Goal: Task Accomplishment & Management: Manage account settings

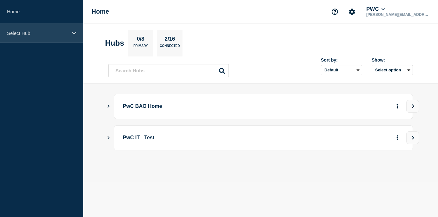
click at [12, 36] on div "Select Hub" at bounding box center [41, 32] width 83 height 19
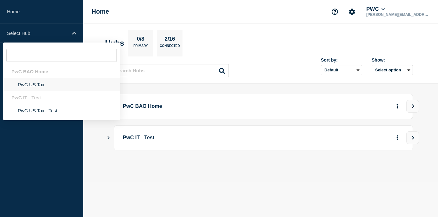
click at [36, 89] on li "PwC US Tax" at bounding box center [61, 84] width 117 height 13
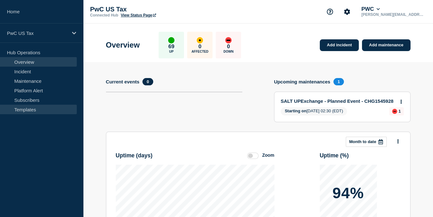
click at [33, 108] on link "Templates" at bounding box center [38, 110] width 77 height 10
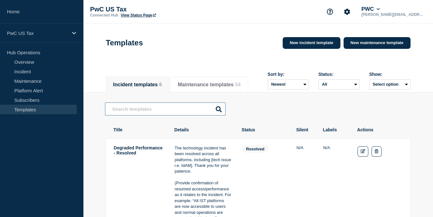
click at [164, 107] on input "text" at bounding box center [165, 108] width 121 height 13
click at [232, 83] on button "Maintenance templates 54" at bounding box center [209, 85] width 63 height 6
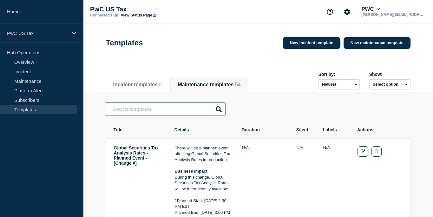
click at [185, 105] on input "text" at bounding box center [165, 108] width 121 height 13
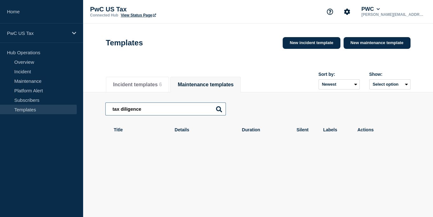
drag, startPoint x: 193, startPoint y: 110, endPoint x: 53, endPoint y: 115, distance: 140.0
click at [53, 115] on div "Home PwC US Tax Hub Operations Overview Incident Maintenance Platform Alert Sub…" at bounding box center [216, 108] width 433 height 216
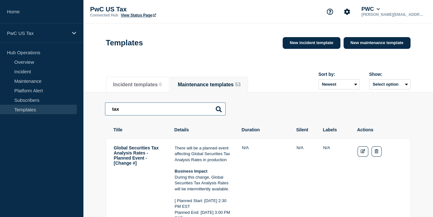
drag, startPoint x: 138, startPoint y: 109, endPoint x: 36, endPoint y: 107, distance: 101.6
type input "assistant"
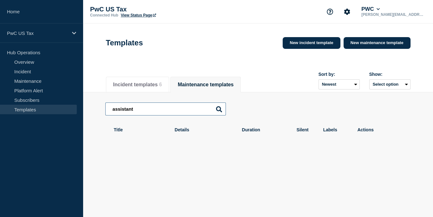
drag, startPoint x: 183, startPoint y: 109, endPoint x: 106, endPoint y: 121, distance: 77.5
click at [106, 121] on div "assistant assistant Title Details Duration Silent Labels Actions" at bounding box center [258, 122] width 306 height 61
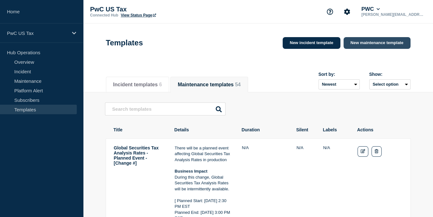
click at [369, 43] on link "New maintenance template" at bounding box center [377, 43] width 67 height 12
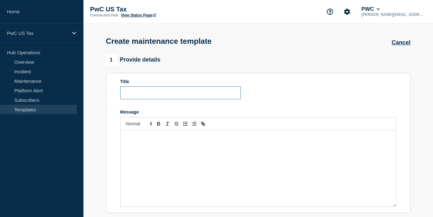
click at [223, 93] on input "Title" at bounding box center [180, 92] width 121 height 13
type input "Tax Diligence Assistant - [CHG number]"
click at [233, 158] on div "Message" at bounding box center [258, 168] width 275 height 76
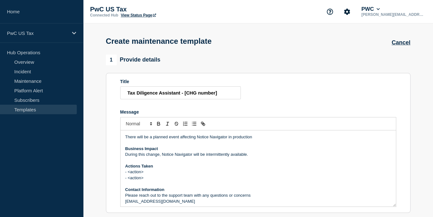
click at [197, 139] on p "There will be a planned event affecting Notice Navigator in production" at bounding box center [258, 137] width 266 height 6
drag, startPoint x: 221, startPoint y: 93, endPoint x: 184, endPoint y: 94, distance: 36.5
click at [184, 94] on input "Tax Diligence Assistant - [CHG number]" at bounding box center [180, 92] width 121 height 13
paste input "hange #"
type input "Tax Diligence Assistant - [Change #]"
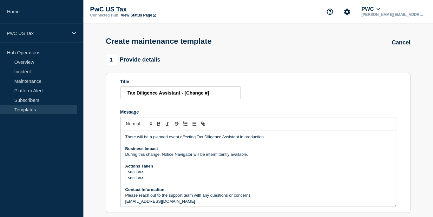
click at [288, 157] on p "During this change, Notice Navigator will be intermittently available." at bounding box center [258, 155] width 266 height 6
click at [197, 139] on p "There will be a planned event affecting Tax Diligence Assistant in production" at bounding box center [258, 137] width 266 height 6
copy p "Tax Diligence Assistant"
click at [162, 157] on p "During this change, Notice Navigator will be intermittently available." at bounding box center [258, 155] width 266 height 6
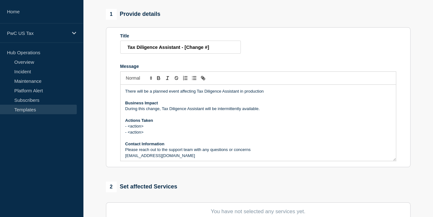
scroll to position [48, 0]
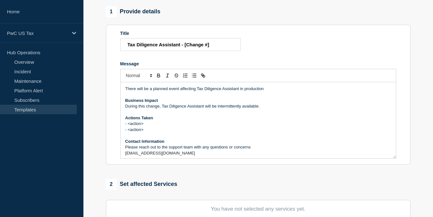
click at [250, 180] on div "1 Provide details Title Tax Diligence Assistant - [Change #] Message There will…" at bounding box center [258, 217] width 312 height 423
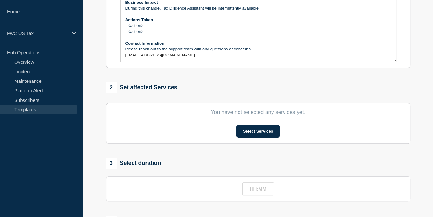
scroll to position [207, 0]
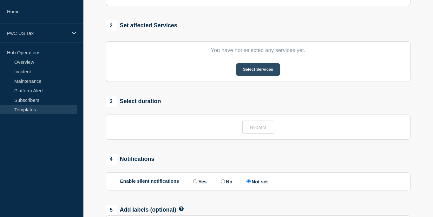
click at [257, 71] on button "Select Services" at bounding box center [258, 69] width 44 height 13
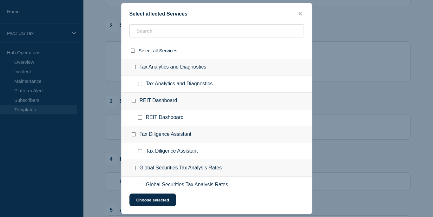
click at [152, 97] on div "REIT Dashboard" at bounding box center [217, 101] width 190 height 17
click at [153, 32] on input "text" at bounding box center [216, 30] width 175 height 13
click at [134, 136] on input "Tax Diligence Assistant checkbox" at bounding box center [134, 134] width 4 height 4
checkbox input "true"
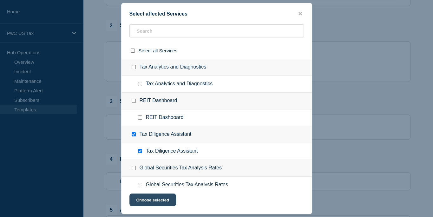
click at [149, 203] on button "Choose selected" at bounding box center [152, 200] width 47 height 13
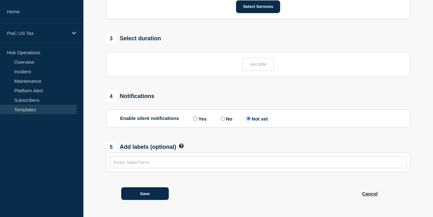
scroll to position [306, 0]
click at [206, 162] on input "text" at bounding box center [258, 162] width 289 height 5
click at [150, 188] on button "Save" at bounding box center [145, 193] width 48 height 13
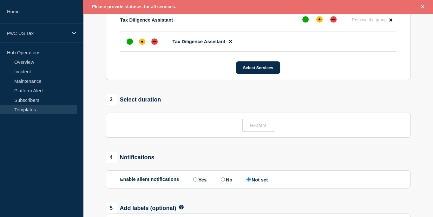
scroll to position [196, 0]
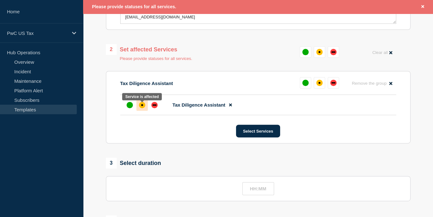
click at [141, 105] on div "affected" at bounding box center [142, 105] width 6 height 6
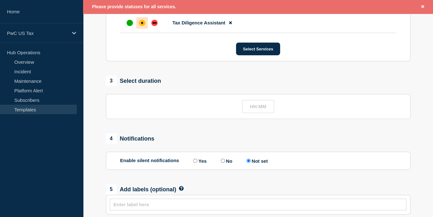
scroll to position [319, 0]
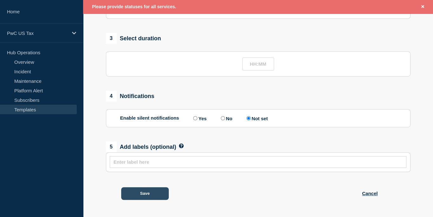
click at [142, 192] on button "Save" at bounding box center [145, 193] width 48 height 13
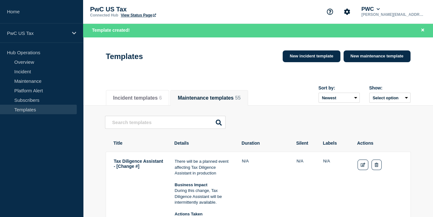
click at [259, 54] on div "Templates New incident template New maintenance template" at bounding box center [258, 56] width 305 height 19
click at [422, 29] on icon "Close banner" at bounding box center [422, 30] width 3 height 4
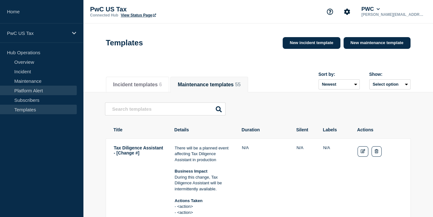
click at [43, 86] on link "Platform Alert" at bounding box center [38, 91] width 77 height 10
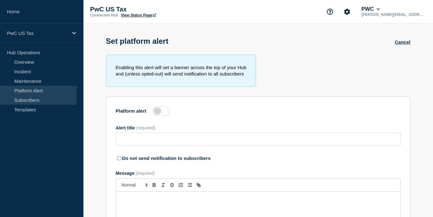
click at [33, 99] on link "Subscribers" at bounding box center [38, 100] width 77 height 10
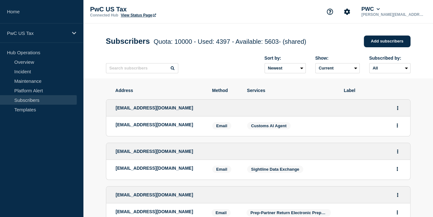
scroll to position [2, 0]
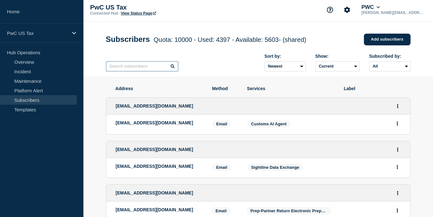
click at [132, 68] on input "text" at bounding box center [142, 66] width 72 height 10
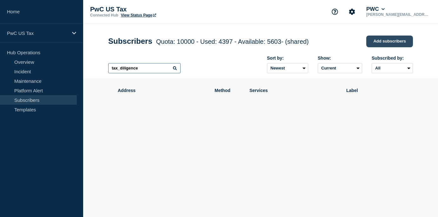
type input "tax_diligence"
click at [379, 44] on link "Add subscribers" at bounding box center [389, 42] width 47 height 12
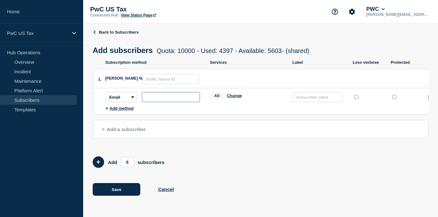
click at [180, 96] on input "subscription-address" at bounding box center [171, 97] width 58 height 10
paste input "[EMAIL_ADDRESS][DOMAIN_NAME]"
type input "[EMAIL_ADDRESS][DOMAIN_NAME]"
click at [219, 120] on div "Subscription method Services Label Less verbose Protected 1. SAML Name ID: Subs…" at bounding box center [261, 90] width 336 height 60
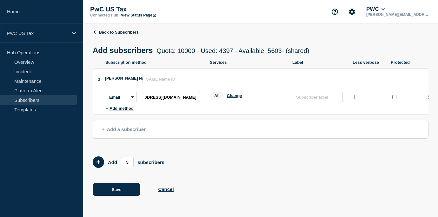
scroll to position [0, 0]
click at [309, 96] on input "text" at bounding box center [318, 97] width 50 height 10
click at [314, 102] on input "text" at bounding box center [318, 97] width 50 height 10
type input "Tax Diligence Assistant"
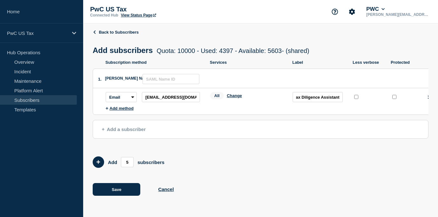
click at [126, 185] on div "Back to Subscribers Add subscribers Quota: 10000 - Used: 4397 - Available: 5603…" at bounding box center [261, 117] width 336 height 188
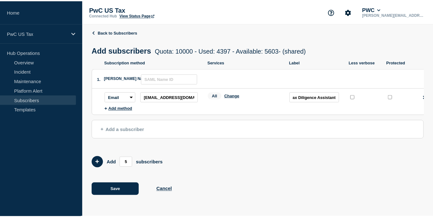
scroll to position [0, 0]
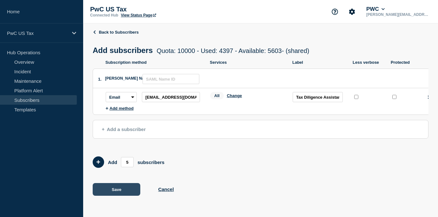
click at [123, 191] on button "Save" at bounding box center [117, 189] width 48 height 13
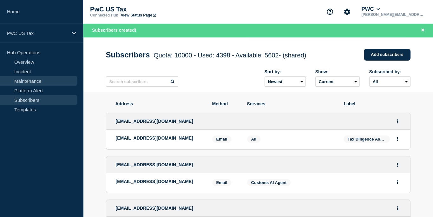
click at [33, 79] on link "Maintenance" at bounding box center [38, 81] width 77 height 10
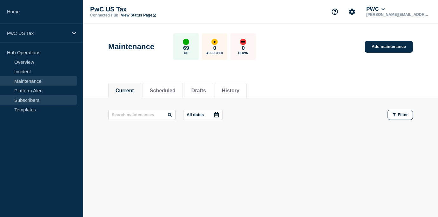
click at [19, 97] on link "Subscribers" at bounding box center [38, 100] width 77 height 10
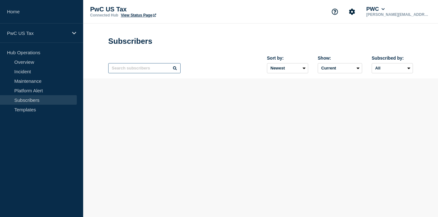
click at [149, 68] on input "text" at bounding box center [144, 68] width 72 height 10
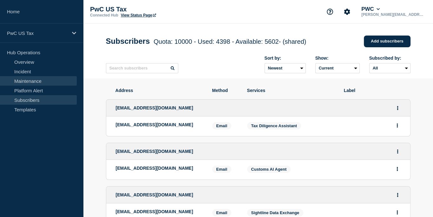
click at [22, 81] on link "Maintenance" at bounding box center [38, 81] width 77 height 10
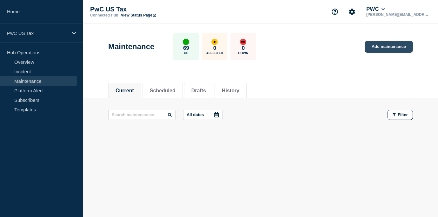
click at [390, 52] on link "Add maintenance" at bounding box center [389, 47] width 48 height 12
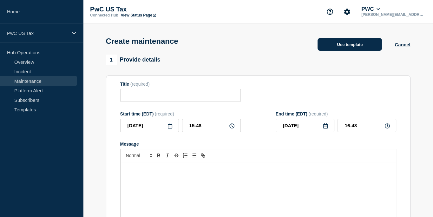
click at [353, 45] on button "Use template" at bounding box center [350, 44] width 64 height 13
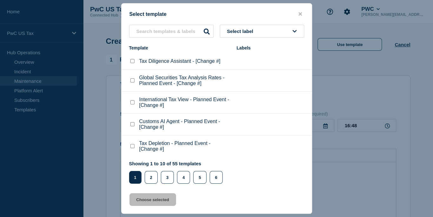
click at [131, 63] on checkbox"] "Tax Diligence Assistant - [Change #] checkbox" at bounding box center [132, 61] width 4 height 4
checkbox checkbox"] "true"
click at [159, 200] on button "Choose selected" at bounding box center [152, 199] width 47 height 13
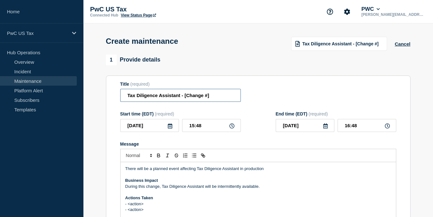
drag, startPoint x: 215, startPoint y: 99, endPoint x: 185, endPoint y: 99, distance: 29.2
click at [185, 99] on input "Tax Diligence Assistant - [Change #]" at bounding box center [180, 95] width 121 height 13
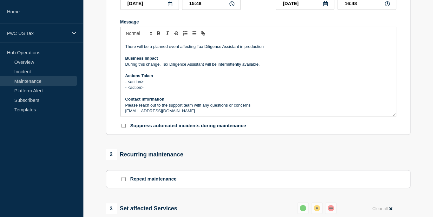
scroll to position [72, 0]
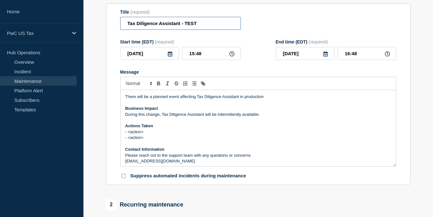
type input "Tax Diligence Assistant - TEST"
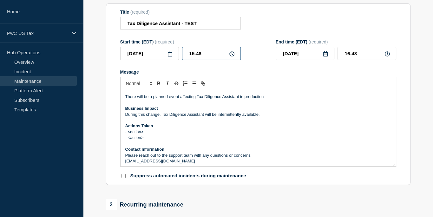
click at [205, 54] on input "15:48" at bounding box center [211, 53] width 59 height 13
type input "15:50"
type input "16:50"
click at [353, 73] on div "Message" at bounding box center [258, 71] width 276 height 5
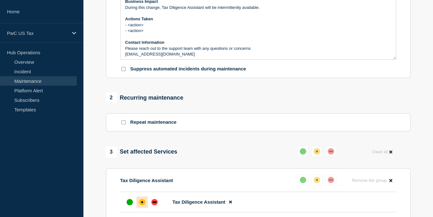
scroll to position [371, 0]
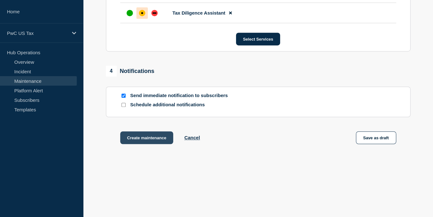
click at [161, 134] on button "Create maintenance" at bounding box center [146, 137] width 53 height 13
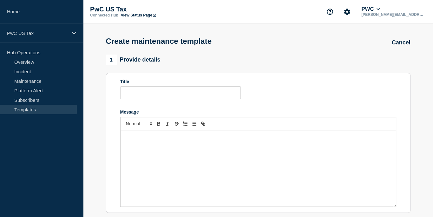
click at [24, 106] on link "Templates" at bounding box center [38, 110] width 77 height 10
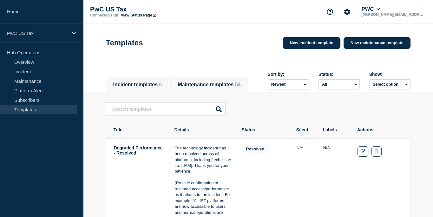
click at [222, 82] on button "Maintenance templates 54" at bounding box center [209, 85] width 63 height 6
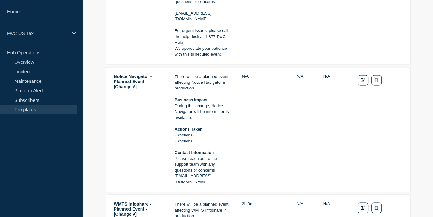
scroll to position [855, 0]
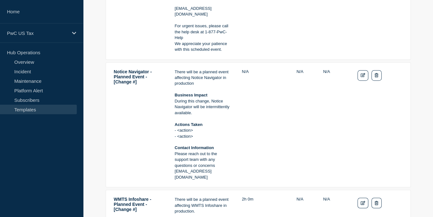
drag, startPoint x: 233, startPoint y: 185, endPoint x: 175, endPoint y: 81, distance: 119.2
click at [175, 81] on tr "Notice Navigator - Planned Event - [Change #] There will be a planned event aff…" at bounding box center [258, 124] width 305 height 125
copy div "There will be a planned event affecting Notice Navigator in production Business…"
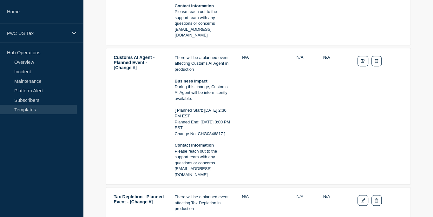
scroll to position [284, 0]
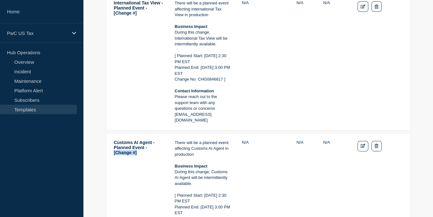
drag, startPoint x: 142, startPoint y: 158, endPoint x: 108, endPoint y: 157, distance: 33.7
click at [108, 157] on tr "Customs AI Agent - Planned Event - [Change #] There will be a planned event aff…" at bounding box center [258, 201] width 305 height 137
copy td "[Change #]"
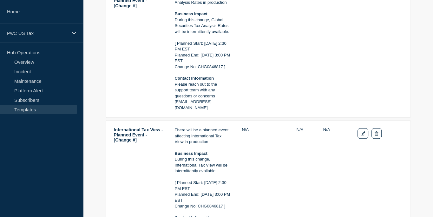
scroll to position [0, 0]
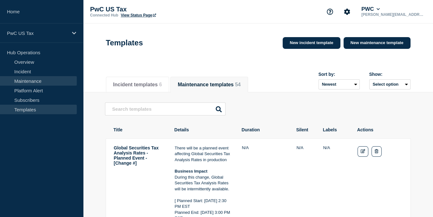
click at [32, 79] on link "Maintenance" at bounding box center [38, 81] width 77 height 10
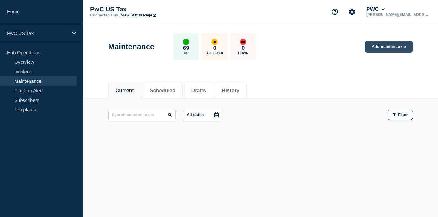
click at [382, 48] on link "Add maintenance" at bounding box center [389, 47] width 48 height 12
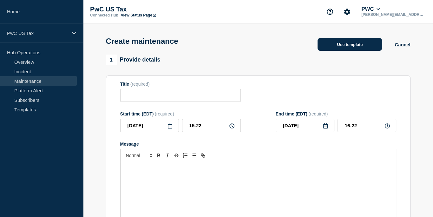
click at [346, 48] on button "Use template" at bounding box center [350, 44] width 64 height 13
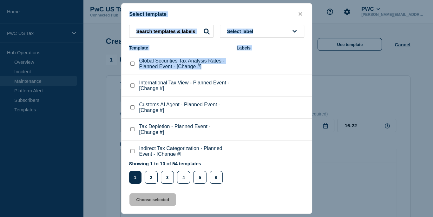
drag, startPoint x: 309, startPoint y: 67, endPoint x: 312, endPoint y: 75, distance: 8.7
click at [312, 75] on div "Select template Select label Template Labels Global Securities Tax Analysis Rat…" at bounding box center [216, 108] width 433 height 217
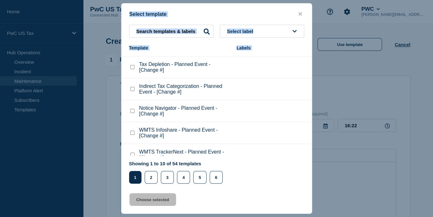
scroll to position [66, 0]
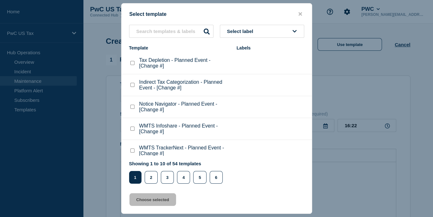
click at [189, 111] on p "Notice Navigator - Planned Event - [Change #]" at bounding box center [184, 106] width 91 height 11
click at [131, 109] on checkbox"] "Notice Navigator - Planned Event - [Change #] checkbox" at bounding box center [132, 107] width 4 height 4
checkbox checkbox"] "true"
click at [149, 198] on button "Choose selected" at bounding box center [152, 199] width 47 height 13
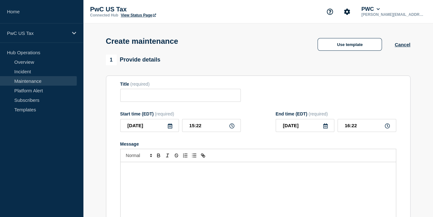
type input "Notice Navigator - Planned Event - [Change #]"
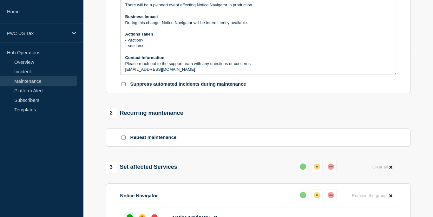
scroll to position [150, 0]
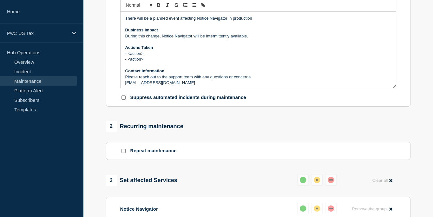
drag, startPoint x: 235, startPoint y: 83, endPoint x: 121, endPoint y: 85, distance: 114.2
click at [121, 85] on div "There will be a planned event affecting Notice Navigator in production Business…" at bounding box center [258, 50] width 275 height 76
click at [234, 124] on div "2 Recurring maintenance" at bounding box center [258, 126] width 305 height 11
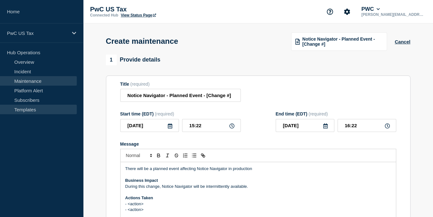
click at [22, 105] on link "Templates" at bounding box center [38, 110] width 77 height 10
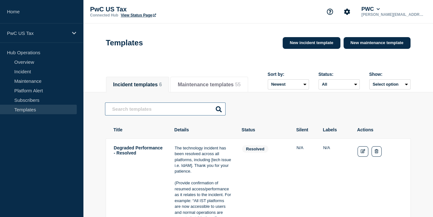
click at [189, 113] on input "text" at bounding box center [165, 108] width 121 height 13
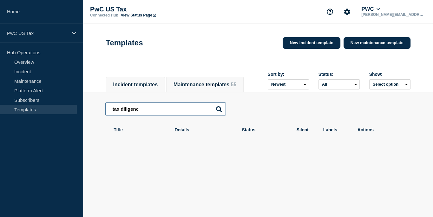
type input "tax diligenc"
click at [205, 88] on button "Maintenance templates 55" at bounding box center [205, 85] width 63 height 6
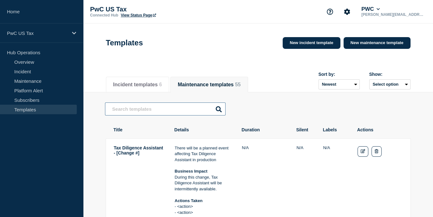
click at [147, 114] on input "text" at bounding box center [165, 108] width 121 height 13
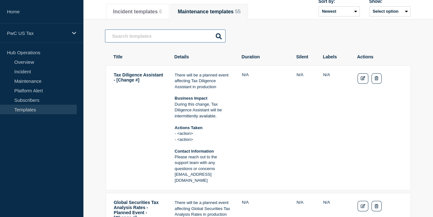
scroll to position [159, 0]
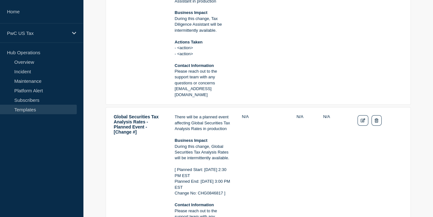
drag, startPoint x: 184, startPoint y: 103, endPoint x: 171, endPoint y: 92, distance: 16.9
click at [171, 92] on tr "Tax Diligence Assistant - [Change #] There will be a planned event affecting Ta…" at bounding box center [258, 42] width 305 height 125
copy p "[EMAIL_ADDRESS][DOMAIN_NAME]"
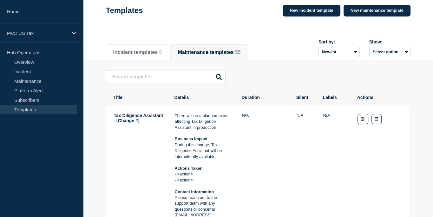
scroll to position [32, 0]
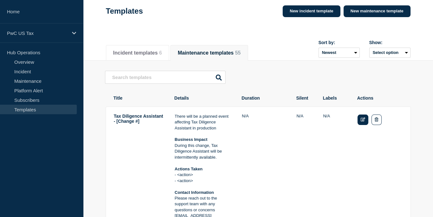
click at [359, 122] on link "Edit" at bounding box center [363, 120] width 11 height 10
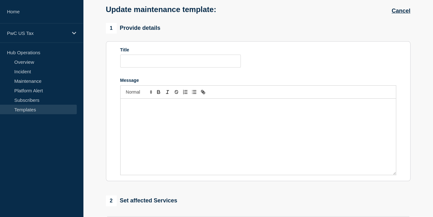
type input "Tax Diligence Assistant - [Change #]"
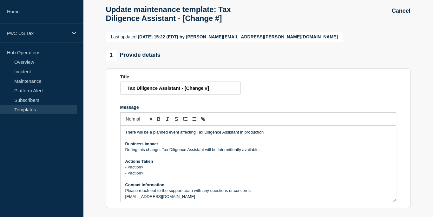
click at [246, 200] on p "[EMAIL_ADDRESS][DOMAIN_NAME]" at bounding box center [258, 197] width 266 height 6
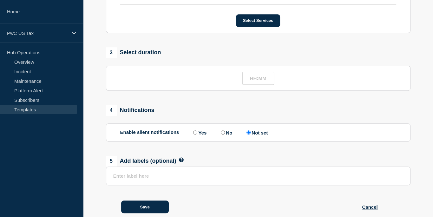
scroll to position [334, 0]
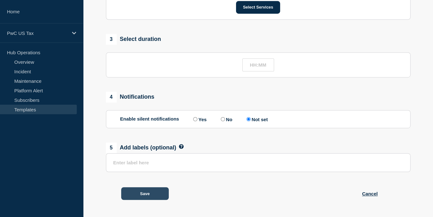
click at [141, 193] on button "Save" at bounding box center [145, 193] width 48 height 13
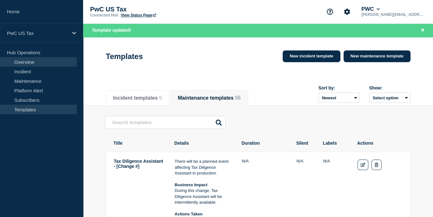
click at [23, 62] on link "Overview" at bounding box center [38, 62] width 77 height 10
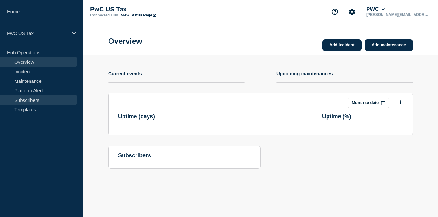
click at [20, 99] on link "Subscribers" at bounding box center [38, 100] width 77 height 10
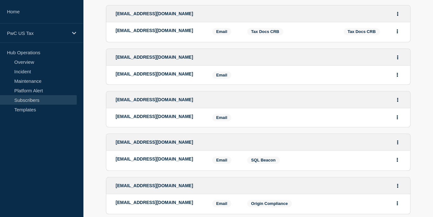
scroll to position [446, 0]
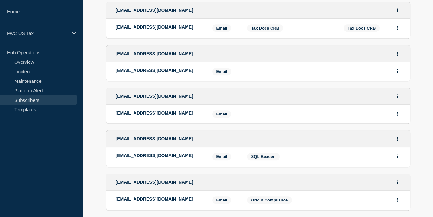
click at [62, 181] on aside "Home PwC US Tax Hub Operations Overview Incident Maintenance Platform Alert Sub…" at bounding box center [41, 108] width 83 height 217
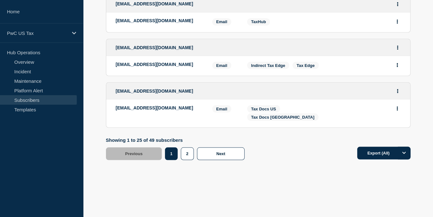
scroll to position [1108, 0]
click at [222, 156] on span "Next" at bounding box center [220, 153] width 9 height 5
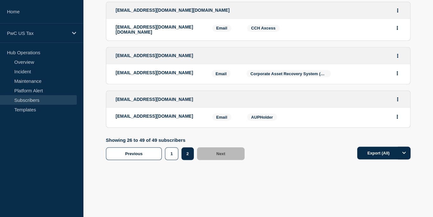
scroll to position [1076, 0]
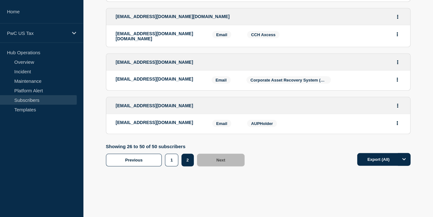
scroll to position [1122, 0]
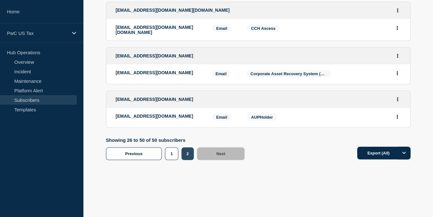
click at [190, 154] on button "2" at bounding box center [188, 153] width 12 height 13
click at [169, 154] on button "1" at bounding box center [171, 153] width 13 height 13
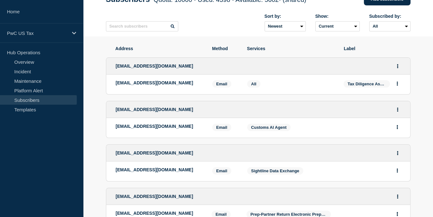
scroll to position [63, 0]
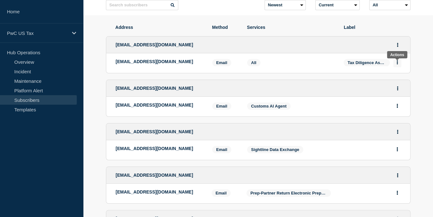
click at [396, 63] on button "Actions" at bounding box center [397, 62] width 8 height 10
click at [397, 44] on icon "Actions" at bounding box center [398, 45] width 2 height 4
click at [393, 65] on link "Edit" at bounding box center [395, 63] width 7 height 5
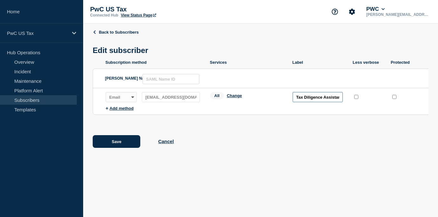
click at [339, 98] on input "Tax Diligence Assistant" at bounding box center [318, 97] width 50 height 10
drag, startPoint x: 339, startPoint y: 98, endPoint x: 290, endPoint y: 93, distance: 48.9
click at [290, 93] on li "Subscription method: Email SMS Webhook Slack Teams Address: [EMAIL_ADDRESS][DOM…" at bounding box center [273, 97] width 335 height 18
type input "t"
click at [272, 72] on header "[PERSON_NAME] Name ID:" at bounding box center [266, 78] width 347 height 19
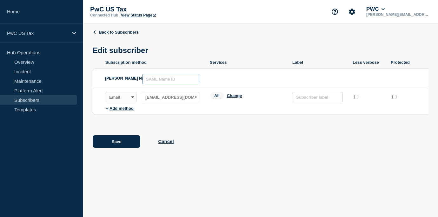
click at [181, 81] on input "text" at bounding box center [170, 79] width 57 height 10
click at [232, 155] on div "Back to Subscribers Edit subscriber Subscription method Services Label Less ver…" at bounding box center [261, 93] width 336 height 140
click at [118, 142] on button "Save" at bounding box center [117, 141] width 48 height 13
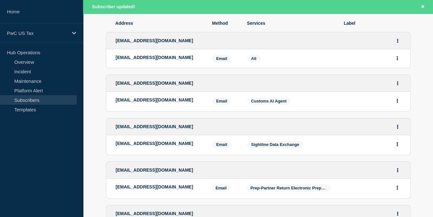
scroll to position [82, 0]
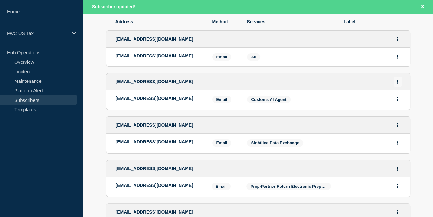
click at [398, 87] on button "Actions" at bounding box center [398, 82] width 8 height 10
click at [397, 102] on link "Edit" at bounding box center [395, 99] width 7 height 5
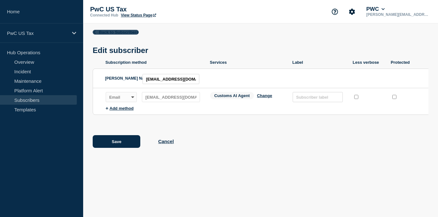
click at [107, 31] on link "Back to Subscribers" at bounding box center [116, 32] width 46 height 5
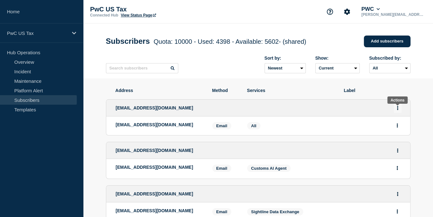
click at [397, 109] on icon "Actions" at bounding box center [398, 108] width 2 height 4
click at [399, 128] on li "Edit" at bounding box center [398, 125] width 12 height 5
click at [395, 127] on link "Edit" at bounding box center [395, 126] width 7 height 5
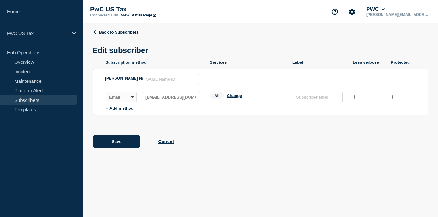
click at [157, 81] on input "text" at bounding box center [170, 79] width 57 height 10
type input "Tax Diligence Assistant"
click at [129, 142] on button "Save" at bounding box center [117, 141] width 48 height 13
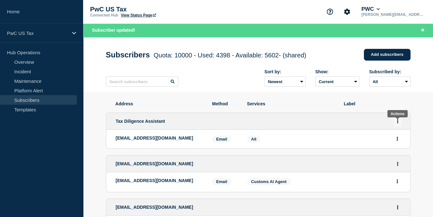
click at [397, 122] on icon "Actions" at bounding box center [397, 121] width 1 height 4
click at [396, 145] on ul "Edit Delete Share link" at bounding box center [398, 150] width 12 height 27
click at [396, 142] on li "Edit" at bounding box center [398, 139] width 12 height 5
click at [393, 142] on link "Edit" at bounding box center [395, 139] width 7 height 5
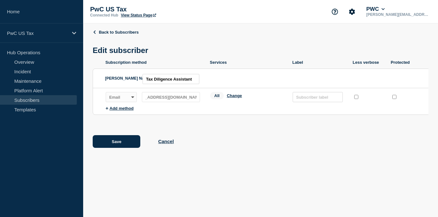
scroll to position [0, 74]
click at [203, 101] on div "Subscription method: Email SMS Webhook Slack Teams Address: [EMAIL_ADDRESS][DOM…" at bounding box center [155, 97] width 98 height 10
drag, startPoint x: 190, startPoint y: 83, endPoint x: 117, endPoint y: 73, distance: 74.2
click at [117, 73] on div "[PERSON_NAME] Name ID: Tax Diligence Assistant" at bounding box center [154, 78] width 98 height 19
paste input "[EMAIL_ADDRESS][DOMAIN_NAME]"
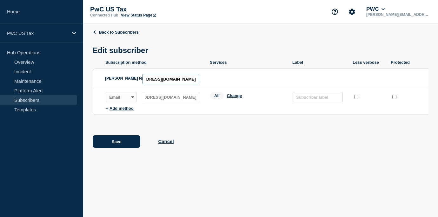
scroll to position [0, 75]
type input "[EMAIL_ADDRESS][DOMAIN_NAME]"
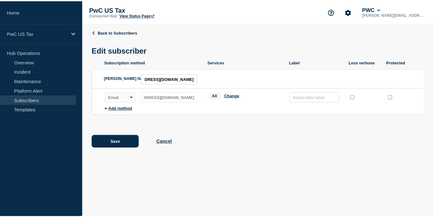
scroll to position [0, 0]
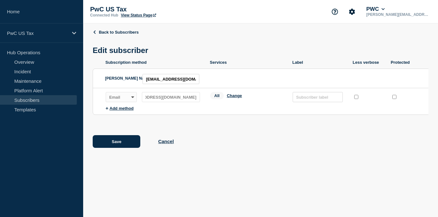
click at [234, 138] on div "Back to Subscribers Edit subscriber Subscription method Services Label Less ver…" at bounding box center [261, 93] width 336 height 140
click at [234, 97] on button "Change" at bounding box center [234, 95] width 15 height 5
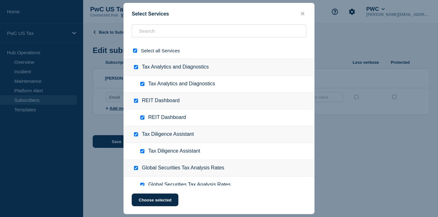
click at [135, 50] on input "select all checkbox" at bounding box center [135, 51] width 4 height 4
checkbox input "false"
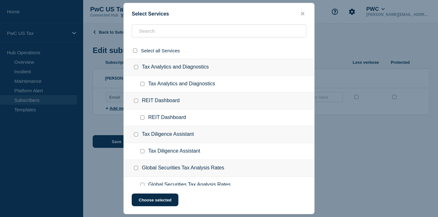
checkbox input "false"
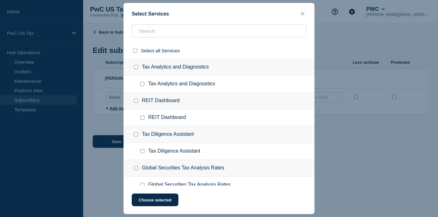
checkbox input "false"
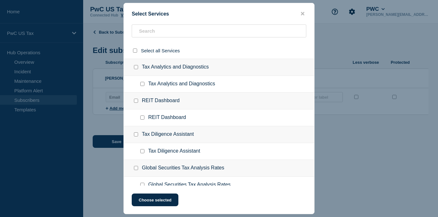
checkbox input "false"
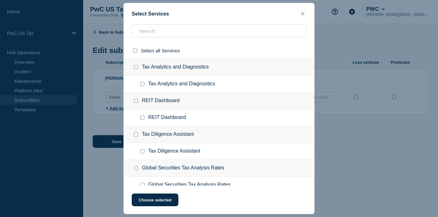
checkbox input "false"
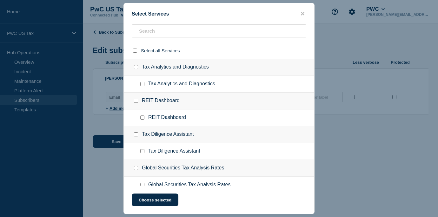
checkbox input "false"
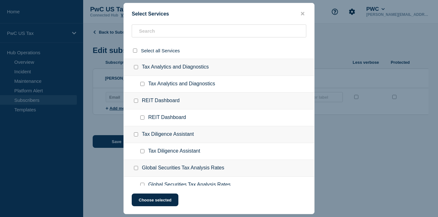
checkbox input "false"
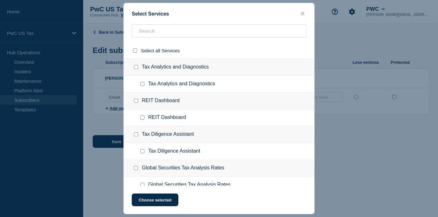
checkbox input "false"
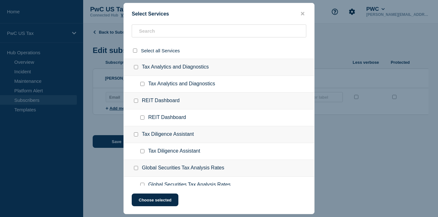
checkbox input "false"
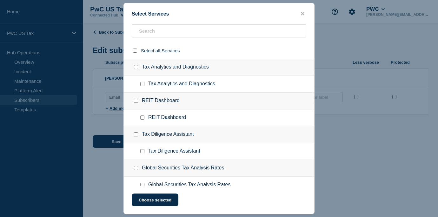
checkbox input "false"
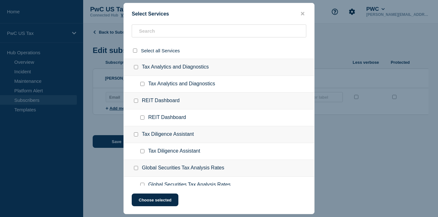
checkbox input "false"
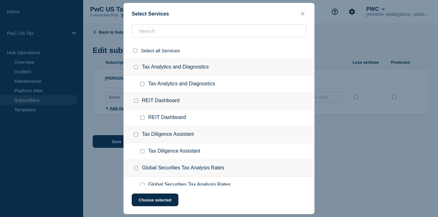
checkbox input "false"
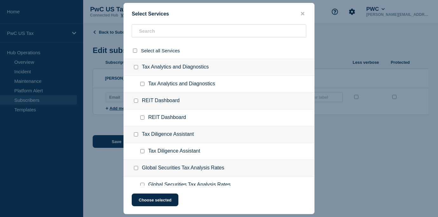
checkbox input "false"
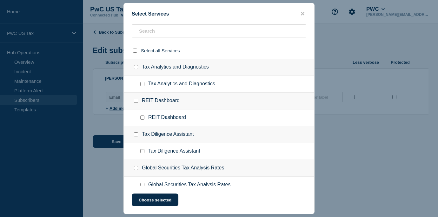
checkbox input "false"
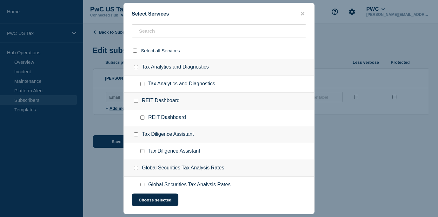
checkbox input "false"
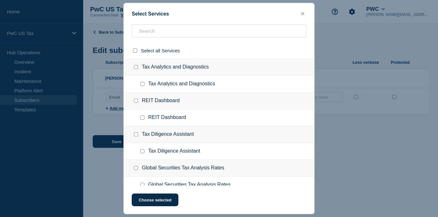
checkbox input "false"
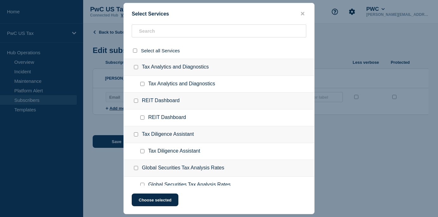
checkbox input "false"
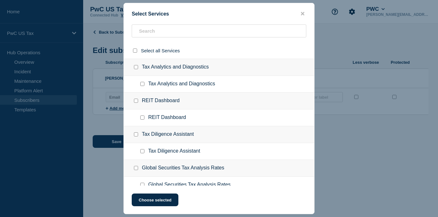
checkbox input "false"
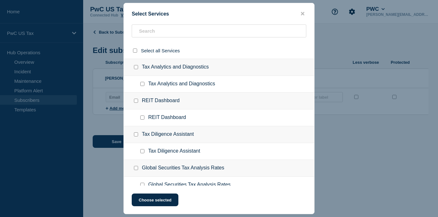
checkbox input "false"
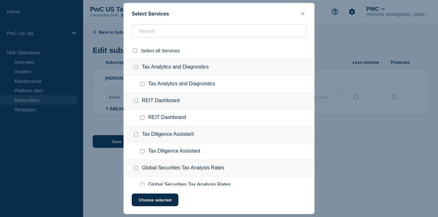
checkbox input "false"
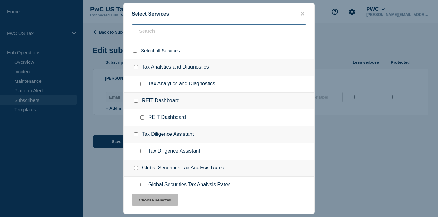
click at [197, 35] on input "text" at bounding box center [219, 30] width 175 height 13
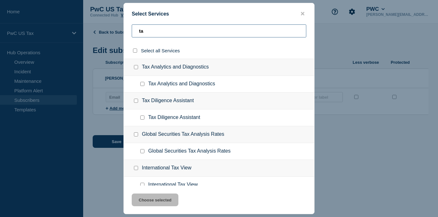
type input "ta"
click at [135, 98] on div "Tax Diligence Assistant" at bounding box center [219, 101] width 190 height 17
click at [135, 100] on input "Tax Diligence Assistant checkbox" at bounding box center [136, 101] width 4 height 4
checkbox input "true"
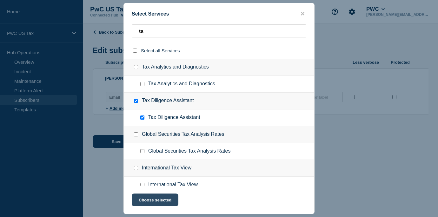
click at [146, 201] on button "Choose selected" at bounding box center [155, 200] width 47 height 13
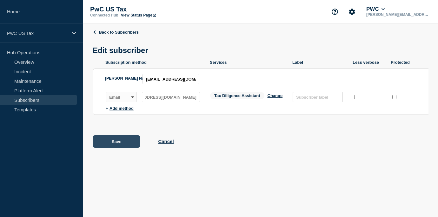
click at [116, 144] on button "Save" at bounding box center [117, 141] width 48 height 13
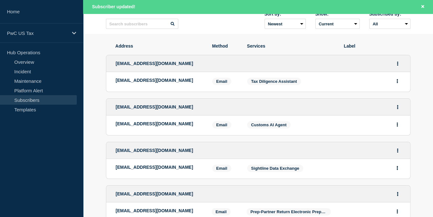
scroll to position [63, 0]
